Goal: Transaction & Acquisition: Purchase product/service

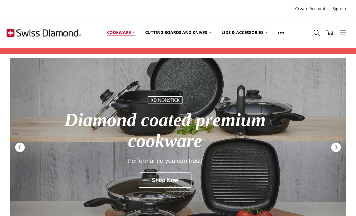
click at [122, 33] on link "Cookware" at bounding box center [121, 32] width 38 height 27
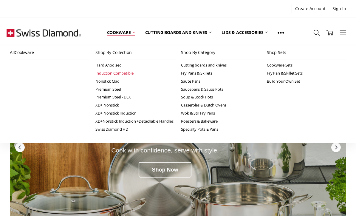
click at [105, 73] on link "Induction Compatible" at bounding box center [134, 73] width 79 height 8
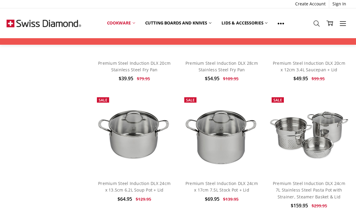
scroll to position [1988, 0]
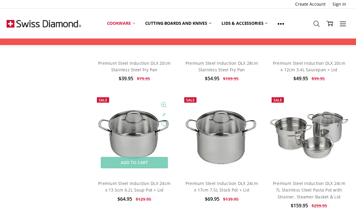
click at [129, 119] on img at bounding box center [134, 134] width 81 height 81
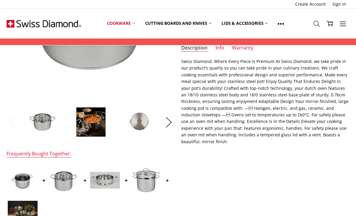
scroll to position [130, 0]
click at [89, 126] on img at bounding box center [91, 122] width 30 height 30
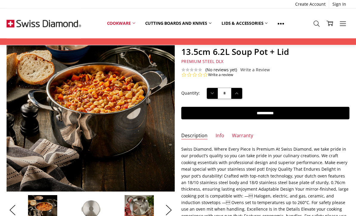
scroll to position [42, 0]
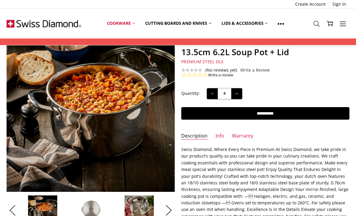
click at [142, 205] on img at bounding box center [139, 210] width 30 height 30
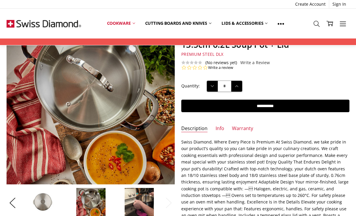
scroll to position [51, 0]
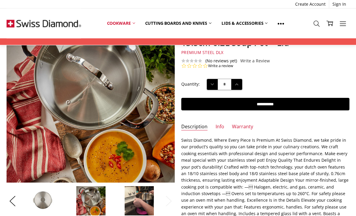
click at [131, 204] on img at bounding box center [139, 201] width 30 height 30
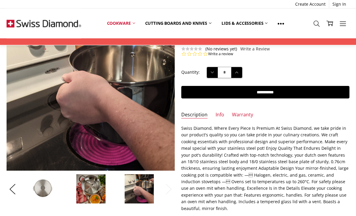
scroll to position [63, 0]
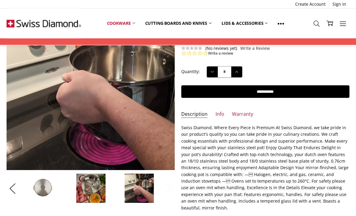
click at [166, 188] on button "Next" at bounding box center [169, 188] width 12 height 18
click at [97, 189] on img at bounding box center [91, 189] width 30 height 30
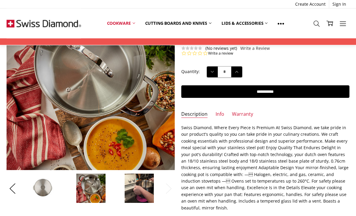
click at [38, 185] on img at bounding box center [43, 189] width 30 height 30
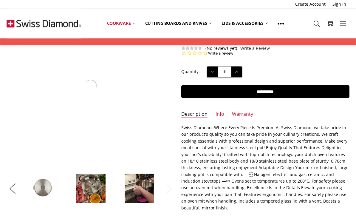
scroll to position [64, 0]
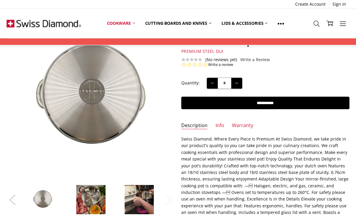
click at [15, 200] on button "Previous" at bounding box center [13, 200] width 12 height 18
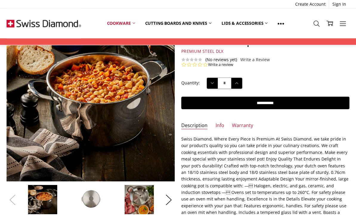
scroll to position [52, 0]
click at [13, 202] on button "Previous" at bounding box center [13, 200] width 12 height 18
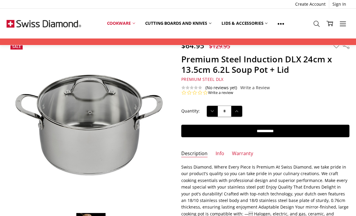
scroll to position [35, 0]
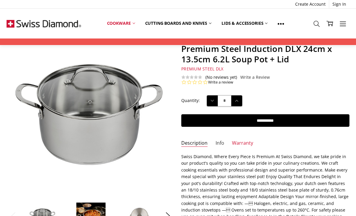
click at [219, 142] on link "Info" at bounding box center [220, 143] width 9 height 7
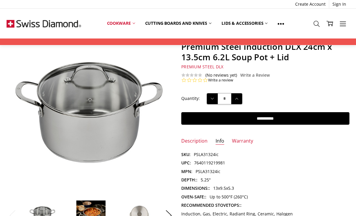
scroll to position [0, 0]
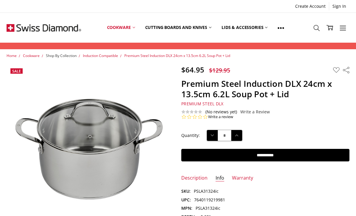
click at [60, 58] on span "Shop By Collection" at bounding box center [61, 55] width 31 height 5
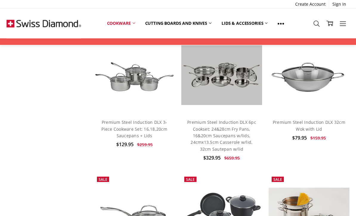
scroll to position [299, 0]
click at [121, 24] on link "Cookware" at bounding box center [121, 23] width 38 height 13
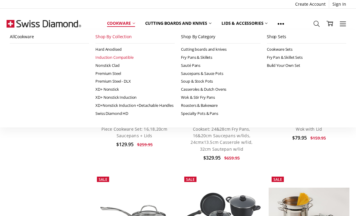
click at [116, 25] on link "Cookware" at bounding box center [121, 23] width 38 height 13
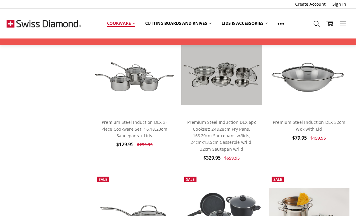
click at [120, 30] on link "Cookware" at bounding box center [121, 23] width 38 height 13
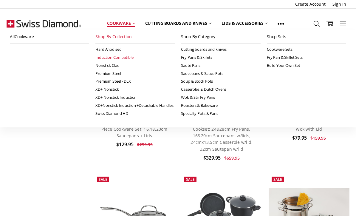
click at [130, 26] on link "Cookware" at bounding box center [121, 23] width 38 height 13
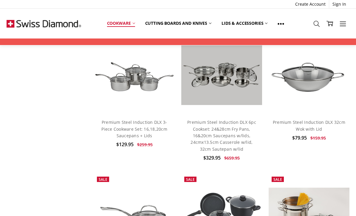
click at [133, 24] on icon at bounding box center [134, 23] width 2 height 2
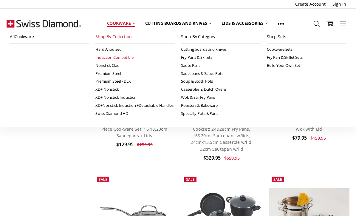
click at [129, 27] on link "Cookware" at bounding box center [121, 23] width 38 height 13
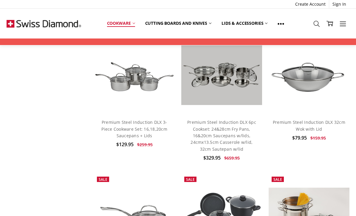
click at [129, 27] on link "Cookware" at bounding box center [121, 23] width 38 height 13
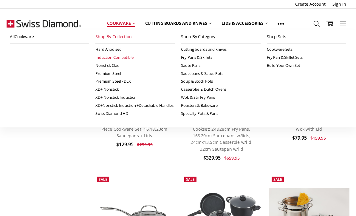
click at [131, 27] on link "Cookware" at bounding box center [121, 23] width 38 height 13
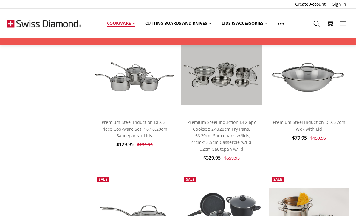
click at [128, 25] on link "Cookware" at bounding box center [121, 23] width 38 height 13
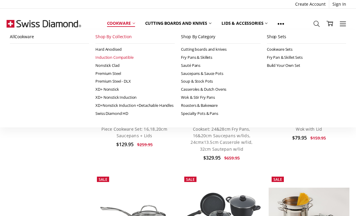
click at [110, 39] on link "Shop By Collection" at bounding box center [134, 36] width 79 height 13
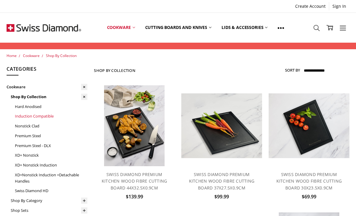
click at [26, 114] on link "Induction Compatible" at bounding box center [51, 116] width 72 height 10
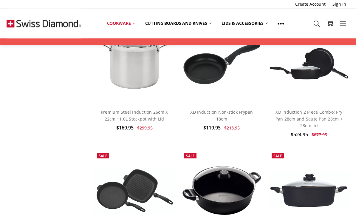
scroll to position [571, 0]
